Goal: Navigation & Orientation: Find specific page/section

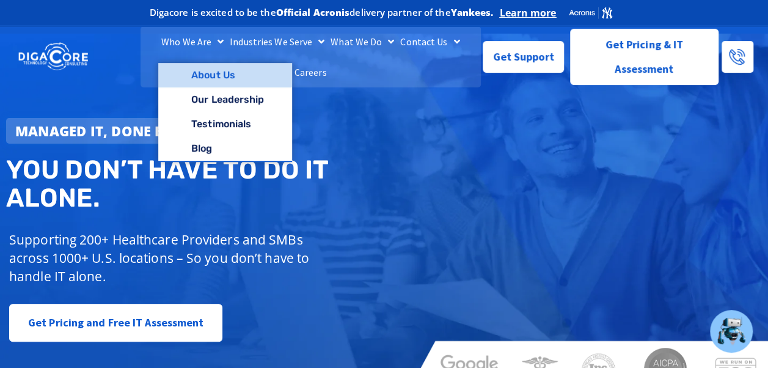
click at [188, 84] on link "About Us" at bounding box center [225, 75] width 134 height 24
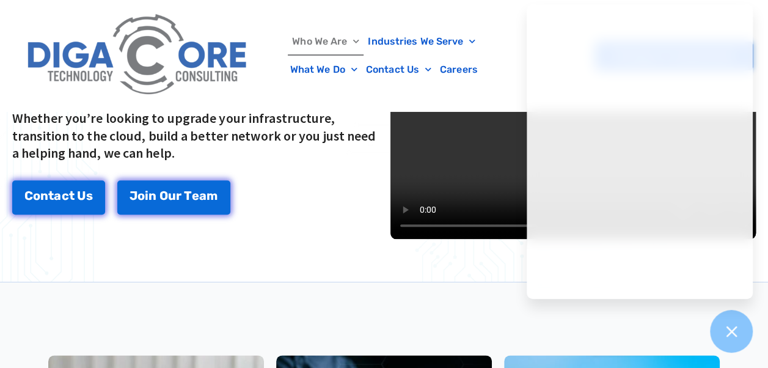
scroll to position [568, 0]
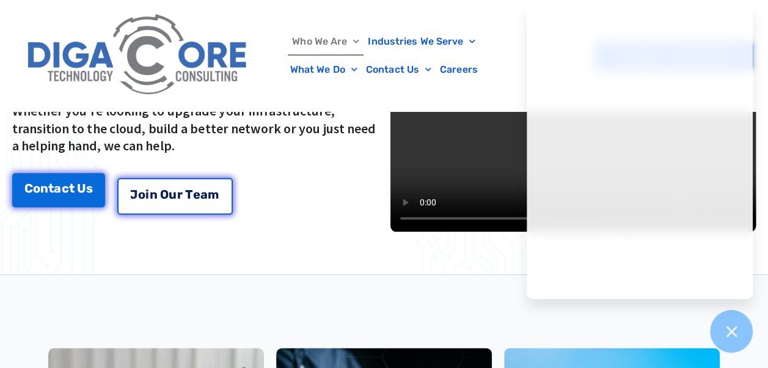
click at [205, 176] on div "J o i n O u r T e a m" at bounding box center [174, 191] width 115 height 37
click at [197, 193] on span "e" at bounding box center [196, 194] width 7 height 12
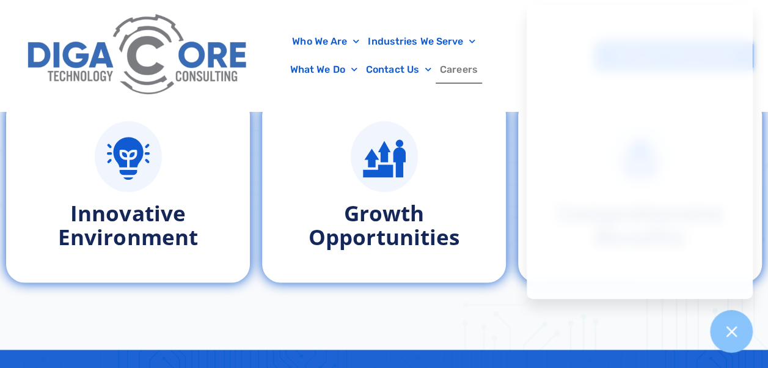
scroll to position [657, 0]
